Goal: Find specific page/section: Find specific page/section

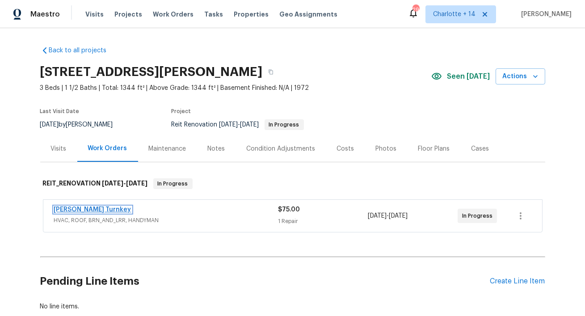
click at [84, 207] on link "Davis Turnkey" at bounding box center [92, 209] width 77 height 6
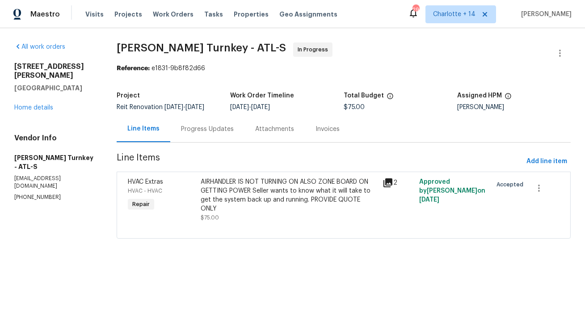
click at [192, 129] on div "Progress Updates" at bounding box center [207, 129] width 53 height 9
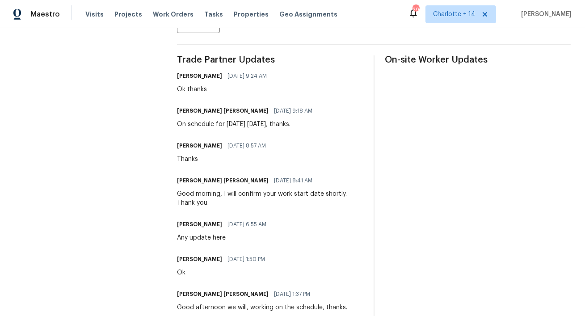
scroll to position [276, 0]
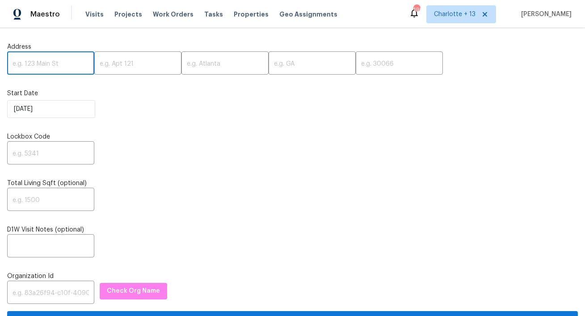
click at [60, 67] on input "text" at bounding box center [50, 64] width 87 height 21
paste input "7851 Sheridan St, Hollywood, FL 33024"
click at [70, 63] on input "7851 Sheridan St, Hollywood, FL 33024" at bounding box center [50, 64] width 87 height 21
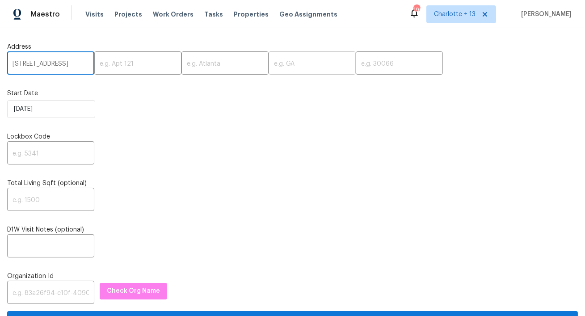
scroll to position [0, 25]
type input "7851 Sheridan St, Hollywood, FL"
click at [355, 66] on input "text" at bounding box center [398, 64] width 87 height 21
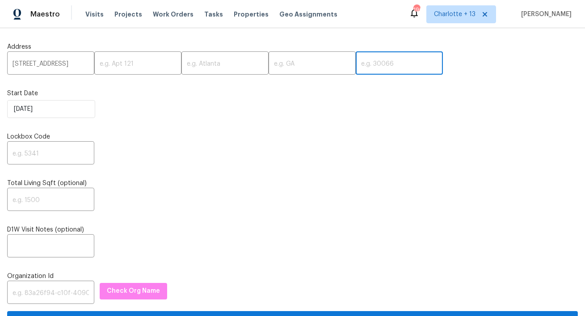
paste input "33024"
type input "33024"
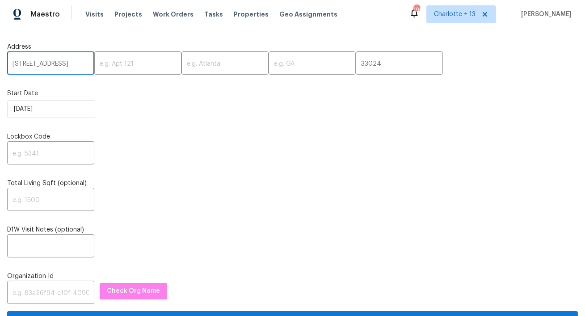
click at [72, 66] on input "7851 Sheridan St, Hollywood, FL" at bounding box center [50, 64] width 87 height 21
type input "7851 Sheridan St,, FL"
click at [189, 65] on input "text" at bounding box center [224, 64] width 87 height 21
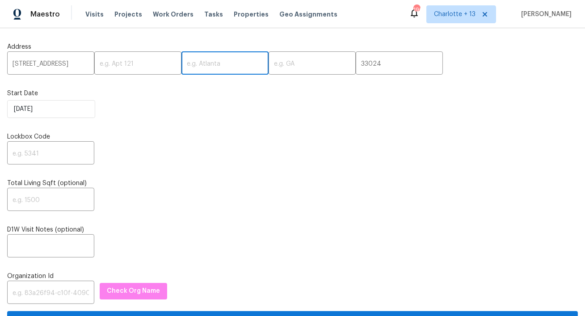
paste input "Hollywood"
type input "Hollywood"
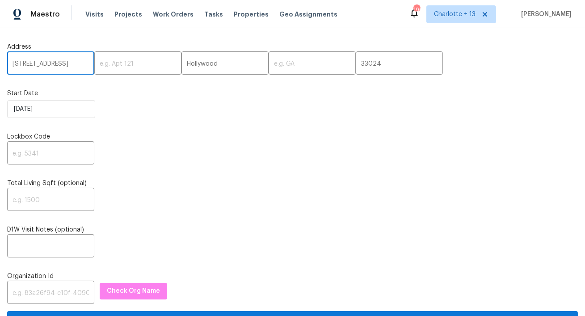
click at [71, 64] on input "7851 Sheridan St,, FL" at bounding box center [50, 64] width 87 height 21
type input "7851 Sheridan St,,"
click at [268, 65] on input "text" at bounding box center [311, 64] width 87 height 21
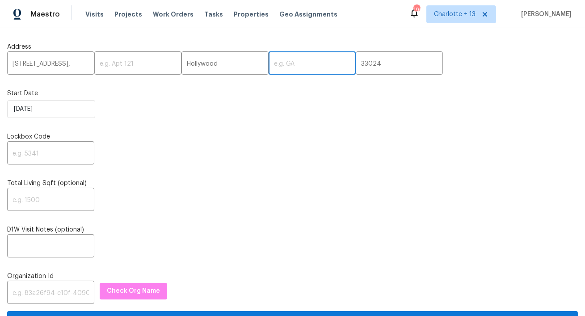
paste input "FL"
type input "FL"
click at [72, 66] on input "7851 Sheridan St,," at bounding box center [50, 64] width 87 height 21
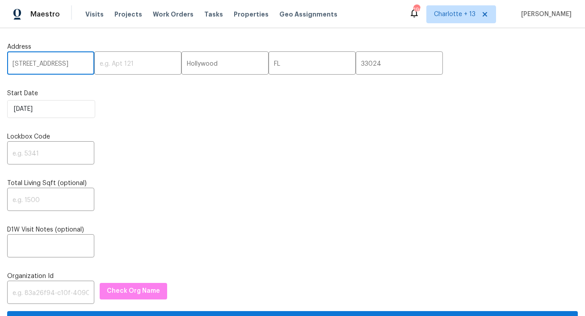
type input "7851 Sheridan St"
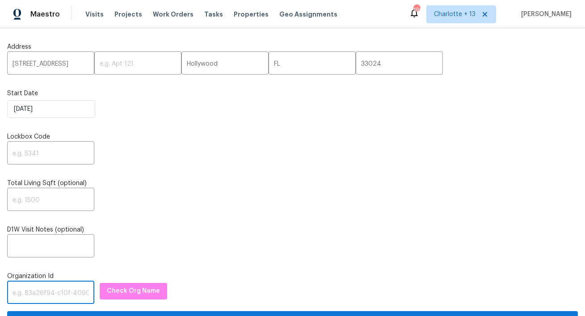
click at [44, 300] on input "text" at bounding box center [50, 293] width 87 height 21
paste input "1349d153-b359-4f9b-b4dd-758ff939cc37"
type input "1349d153-b359-4f9b-b4dd-758ff939cc37"
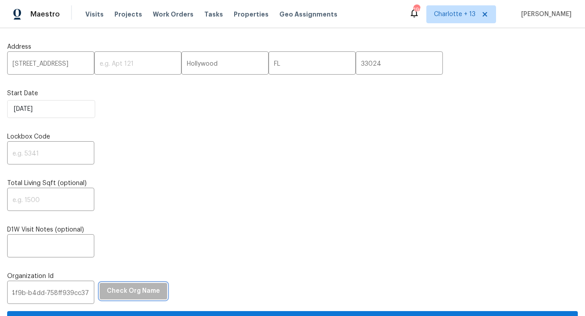
click at [131, 292] on span "Check Org Name" at bounding box center [133, 290] width 53 height 11
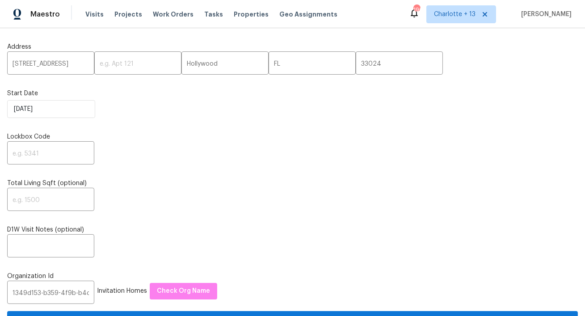
scroll to position [131, 0]
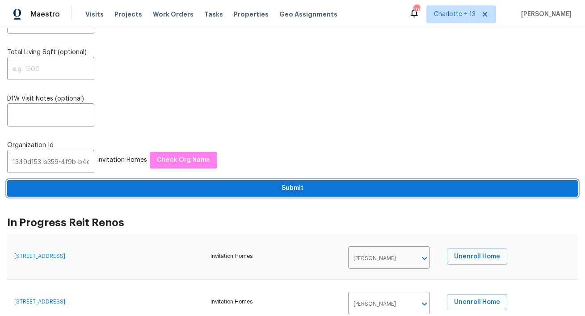
click at [263, 194] on button "Submit" at bounding box center [292, 188] width 570 height 17
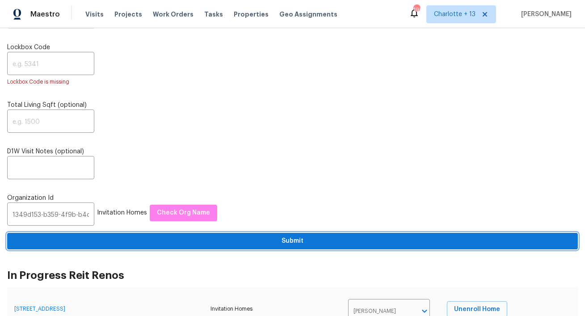
scroll to position [48, 0]
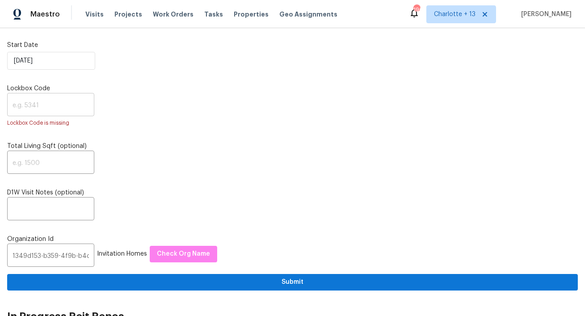
click at [39, 114] on input "text" at bounding box center [50, 105] width 87 height 21
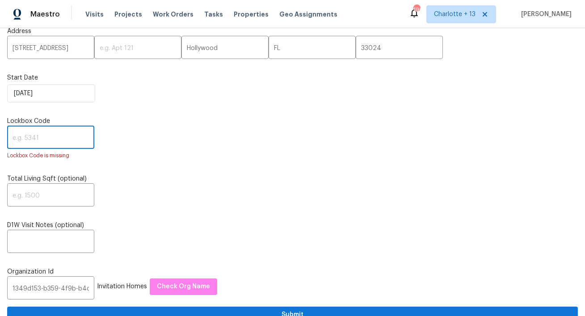
scroll to position [0, 0]
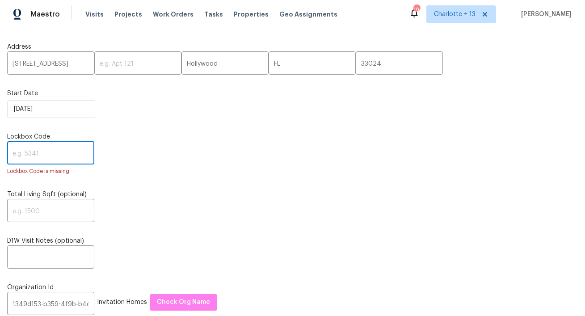
paste input "4835"
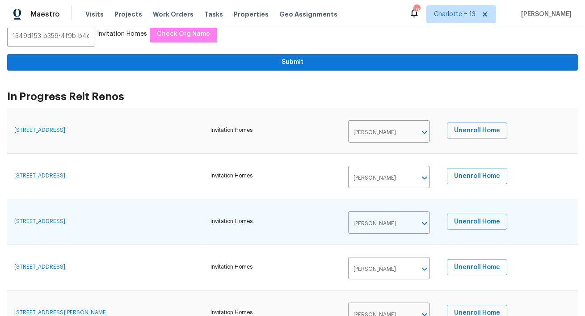
scroll to position [142, 0]
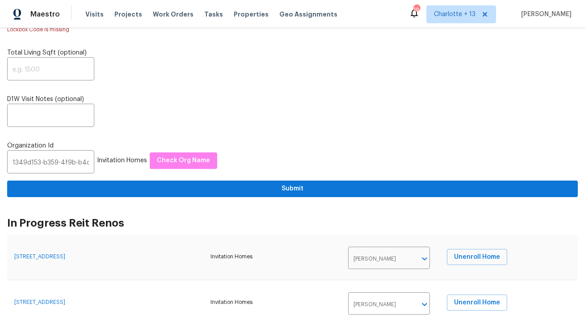
type input "4835"
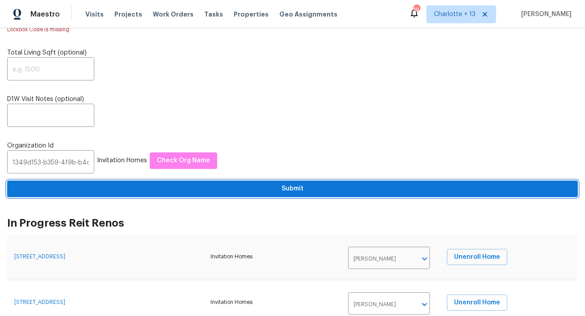
click at [243, 192] on span "Submit" at bounding box center [292, 188] width 556 height 11
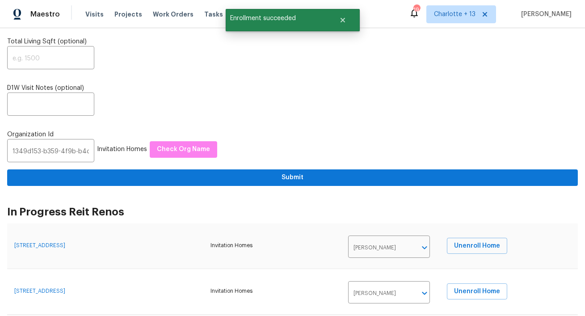
scroll to position [0, 0]
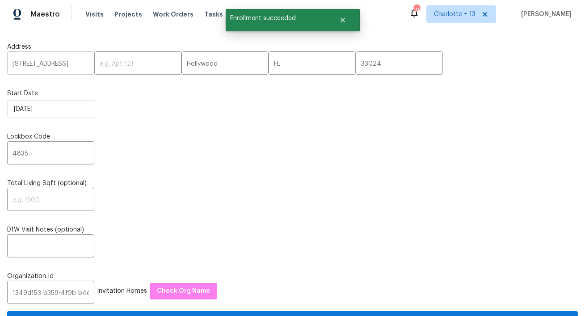
click at [48, 55] on input "7851 Sheridan St" at bounding box center [50, 64] width 87 height 21
click at [47, 61] on input "7851 Sheridan St" at bounding box center [50, 64] width 87 height 21
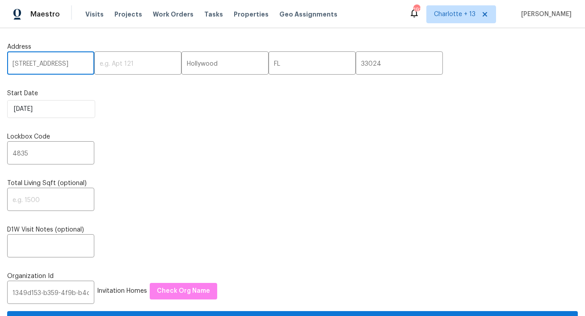
paste input "9404 Wayside Dr, Sunland, CA 91040"
click at [73, 61] on input "9404 Wayside Dr, Sunland, CA 91040" at bounding box center [50, 64] width 87 height 21
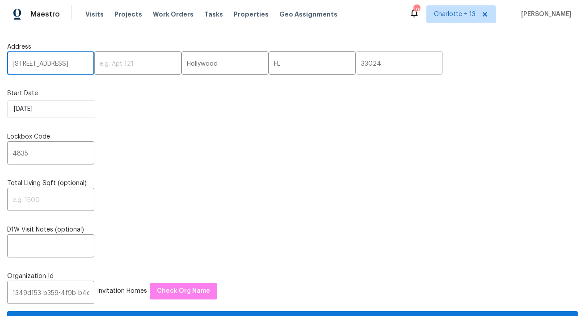
type input "9404 Wayside Dr, Sunland, CA"
click at [355, 65] on input "33024" at bounding box center [398, 64] width 87 height 21
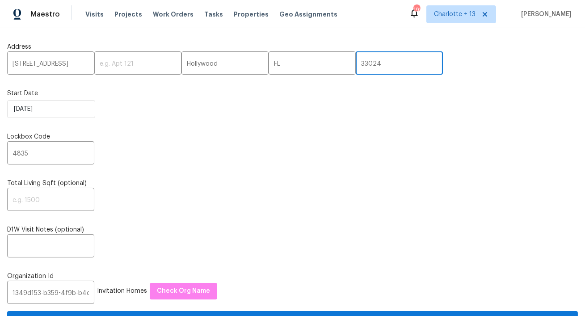
click at [355, 65] on input "33024" at bounding box center [398, 64] width 87 height 21
paste input "91040"
type input "91040"
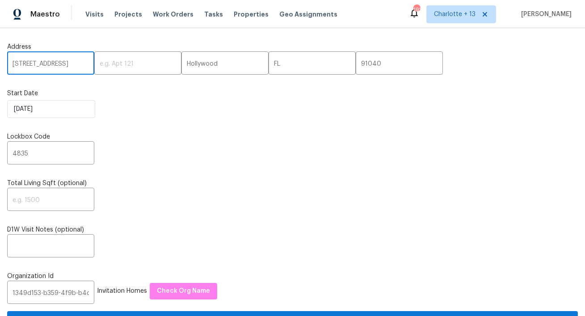
click at [74, 65] on input "9404 Wayside Dr, Sunland, CA" at bounding box center [50, 64] width 87 height 21
type input "9404 Wayside Dr,, CA"
click at [181, 63] on input "Hollywood" at bounding box center [224, 64] width 87 height 21
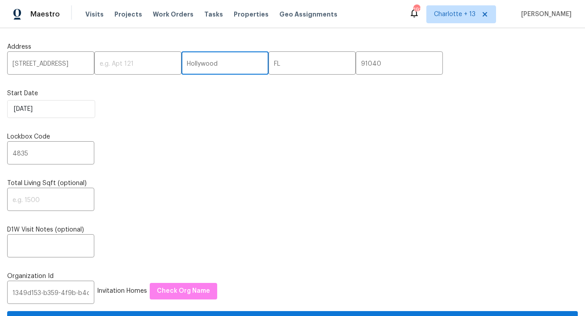
click at [181, 63] on input "Hollywood" at bounding box center [224, 64] width 87 height 21
paste input "Sunlan"
type input "Sunland"
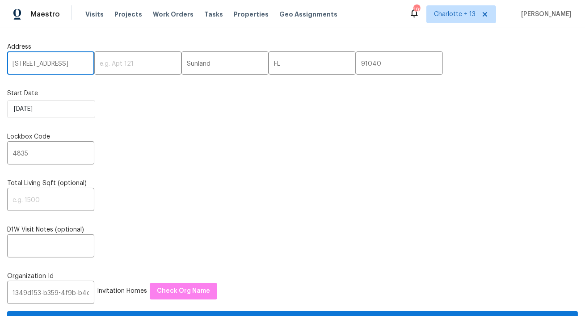
click at [75, 63] on input "9404 Wayside Dr,, CA" at bounding box center [50, 64] width 87 height 21
type input "9404 Wayside Dr,,"
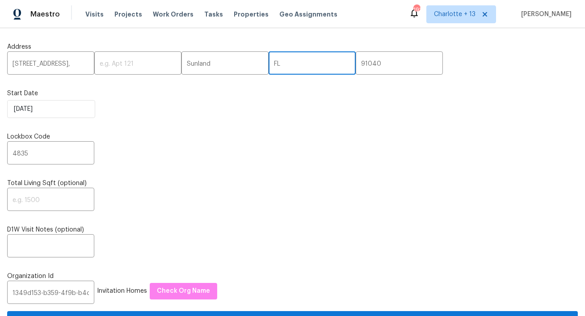
click at [268, 65] on input "FL" at bounding box center [311, 64] width 87 height 21
paste input "CA"
type input "CA"
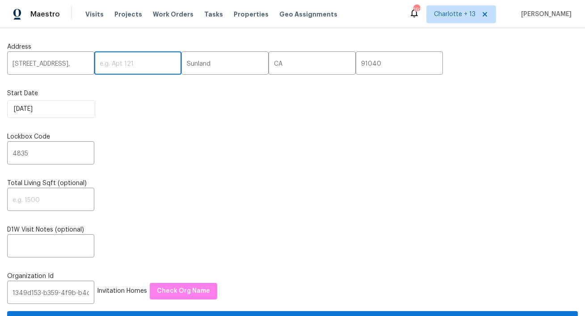
click at [94, 65] on input "text" at bounding box center [137, 64] width 87 height 21
click at [80, 64] on input "9404 Wayside Dr,," at bounding box center [50, 64] width 87 height 21
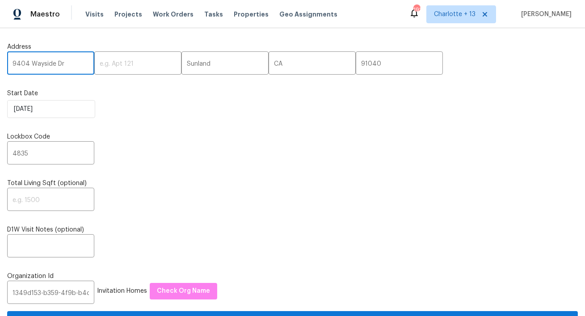
type input "9404 Wayside Dr"
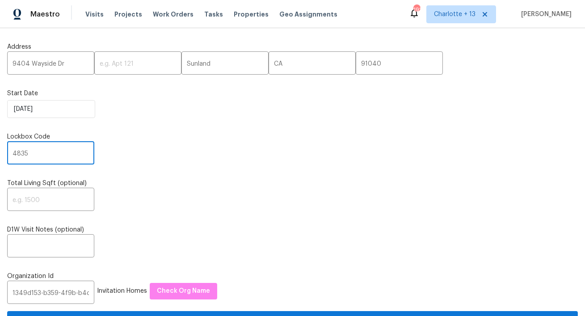
click at [43, 150] on input "4835" at bounding box center [50, 153] width 87 height 21
paste input "1430"
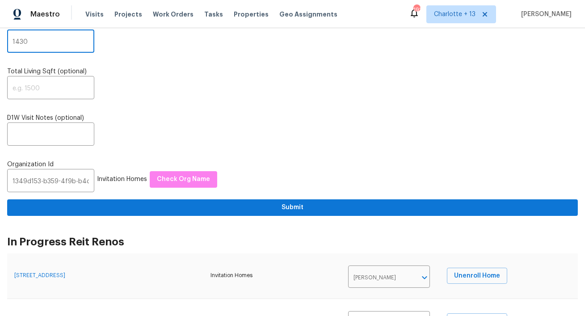
scroll to position [166, 0]
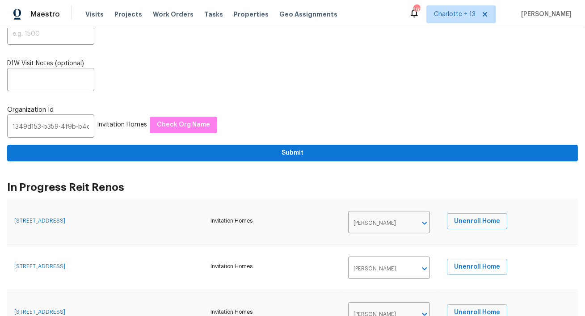
type input "1430"
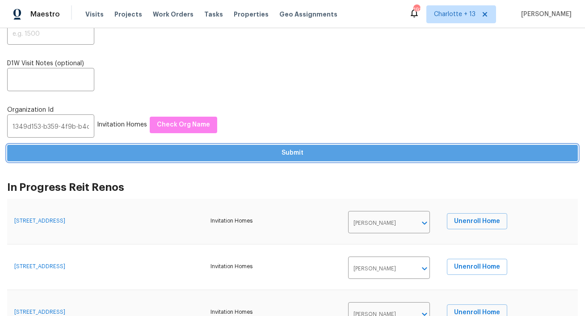
click at [251, 151] on span "Submit" at bounding box center [292, 152] width 556 height 11
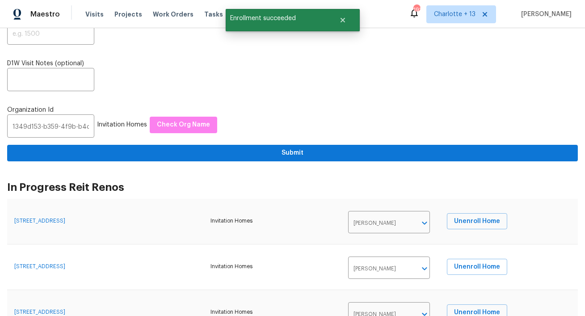
scroll to position [0, 0]
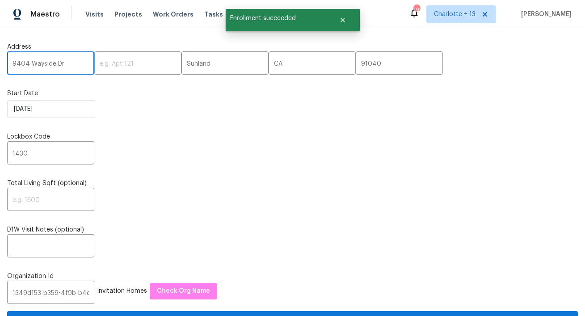
click at [40, 59] on input "9404 Wayside Dr" at bounding box center [50, 64] width 87 height 21
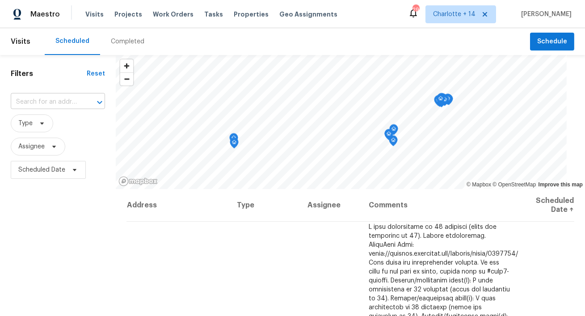
click at [72, 106] on input "text" at bounding box center [45, 102] width 69 height 14
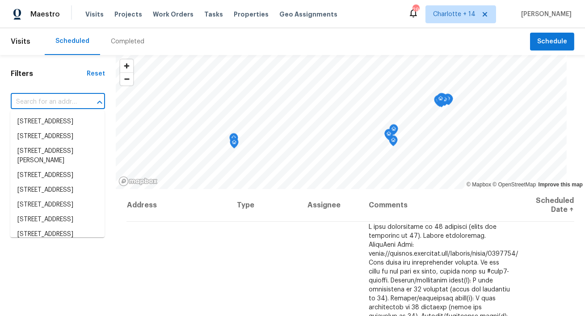
paste input "[STREET_ADDRESS]"
type input "[STREET_ADDRESS]"
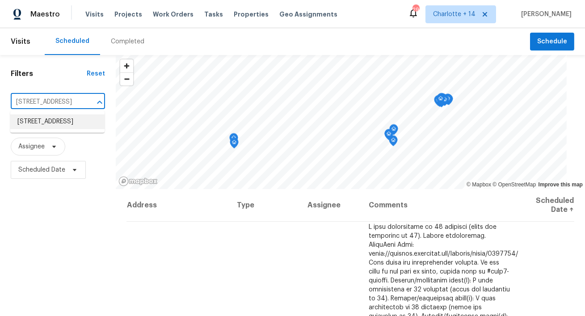
click at [59, 125] on li "[STREET_ADDRESS]" at bounding box center [57, 121] width 94 height 15
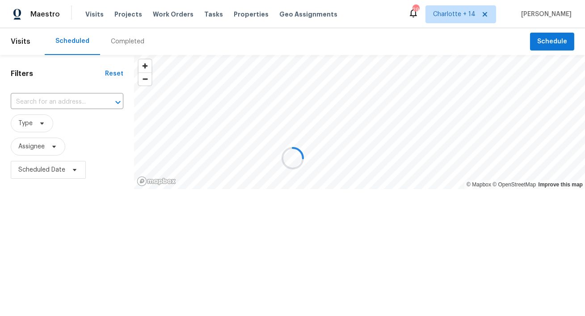
type input "[STREET_ADDRESS]"
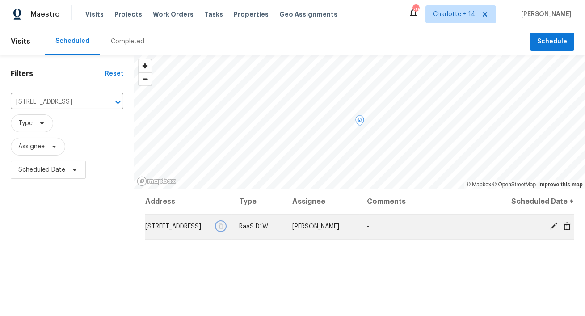
click at [223, 225] on icon "button" at bounding box center [220, 225] width 5 height 5
click at [223, 225] on icon "button" at bounding box center [221, 226] width 4 height 5
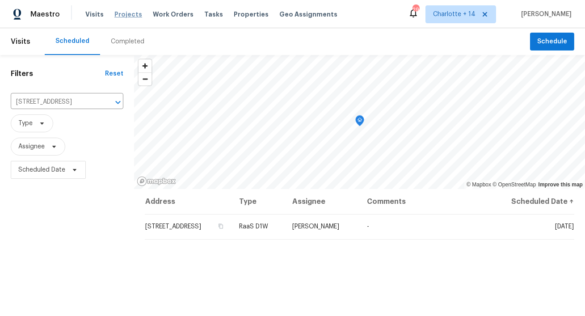
click at [128, 13] on span "Projects" at bounding box center [128, 14] width 28 height 9
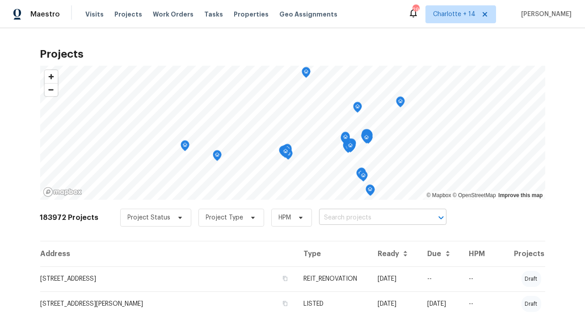
click at [359, 217] on input "text" at bounding box center [370, 218] width 102 height 14
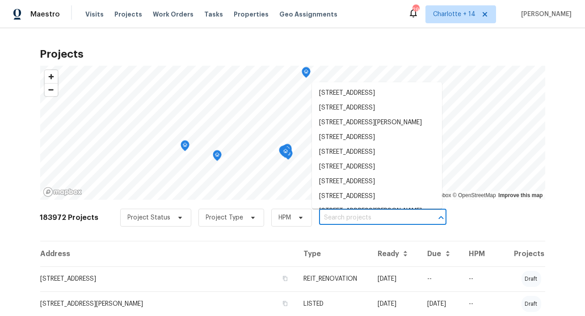
paste input "[STREET_ADDRESS]"
type input "[STREET_ADDRESS]"
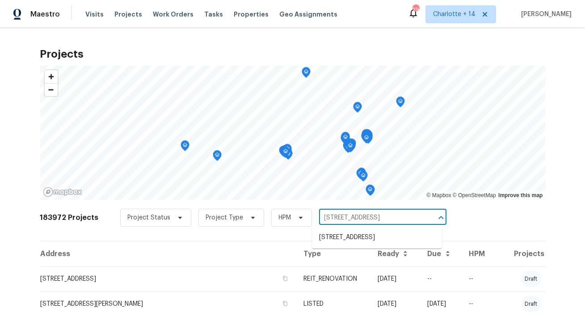
scroll to position [0, 14]
click at [360, 234] on li "[STREET_ADDRESS]" at bounding box center [377, 237] width 130 height 15
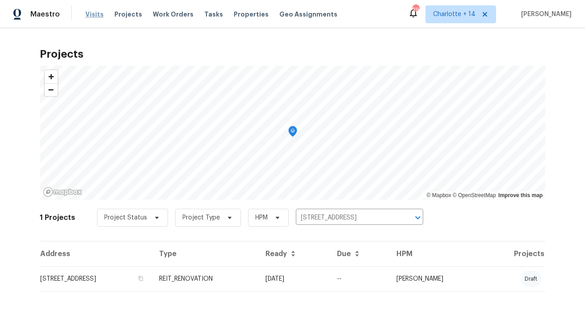
click at [94, 16] on span "Visits" at bounding box center [94, 14] width 18 height 9
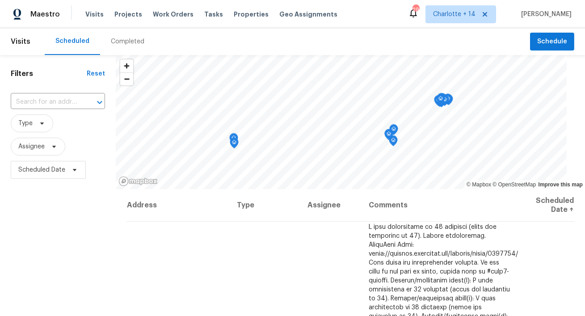
click at [121, 21] on div "Visits Projects Work Orders Tasks Properties Geo Assignments" at bounding box center [216, 14] width 263 height 18
click at [123, 17] on span "Projects" at bounding box center [128, 14] width 28 height 9
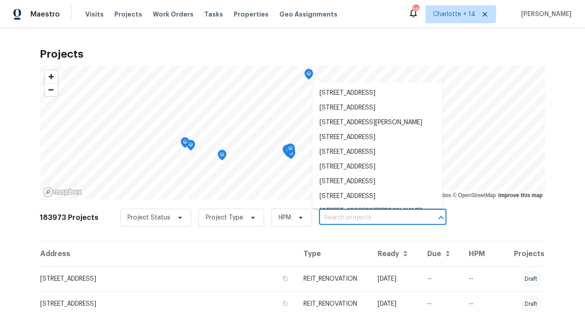
click at [330, 218] on input "text" at bounding box center [370, 218] width 102 height 14
paste input "9404 Wayside Dr"
type input "9404 Wayside Dr"
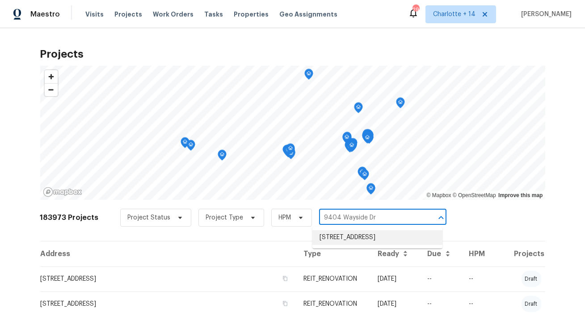
click at [335, 240] on li "9404 Wayside Dr, Sunland, CA 91040" at bounding box center [377, 237] width 130 height 15
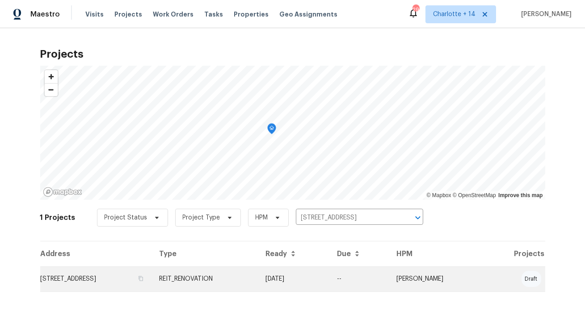
click at [125, 277] on td "9404 Wayside Dr, Sunland, CA 91040" at bounding box center [96, 278] width 112 height 25
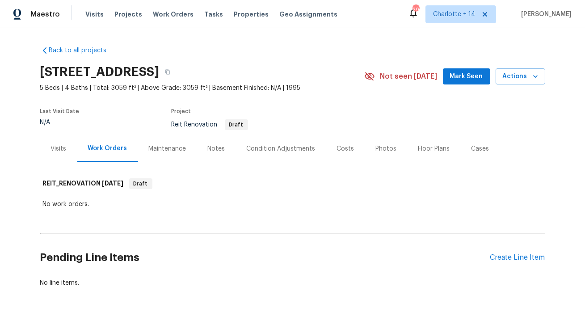
click at [52, 151] on div "Visits" at bounding box center [59, 148] width 16 height 9
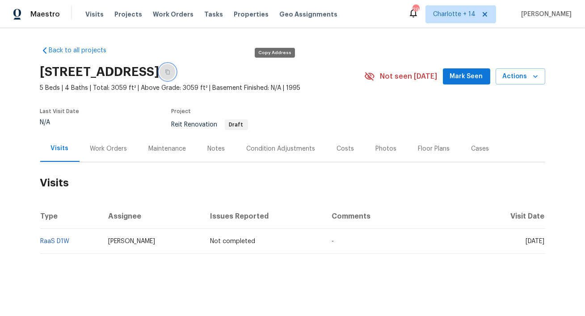
click at [170, 72] on icon "button" at bounding box center [167, 71] width 5 height 5
